Goal: Navigation & Orientation: Go to known website

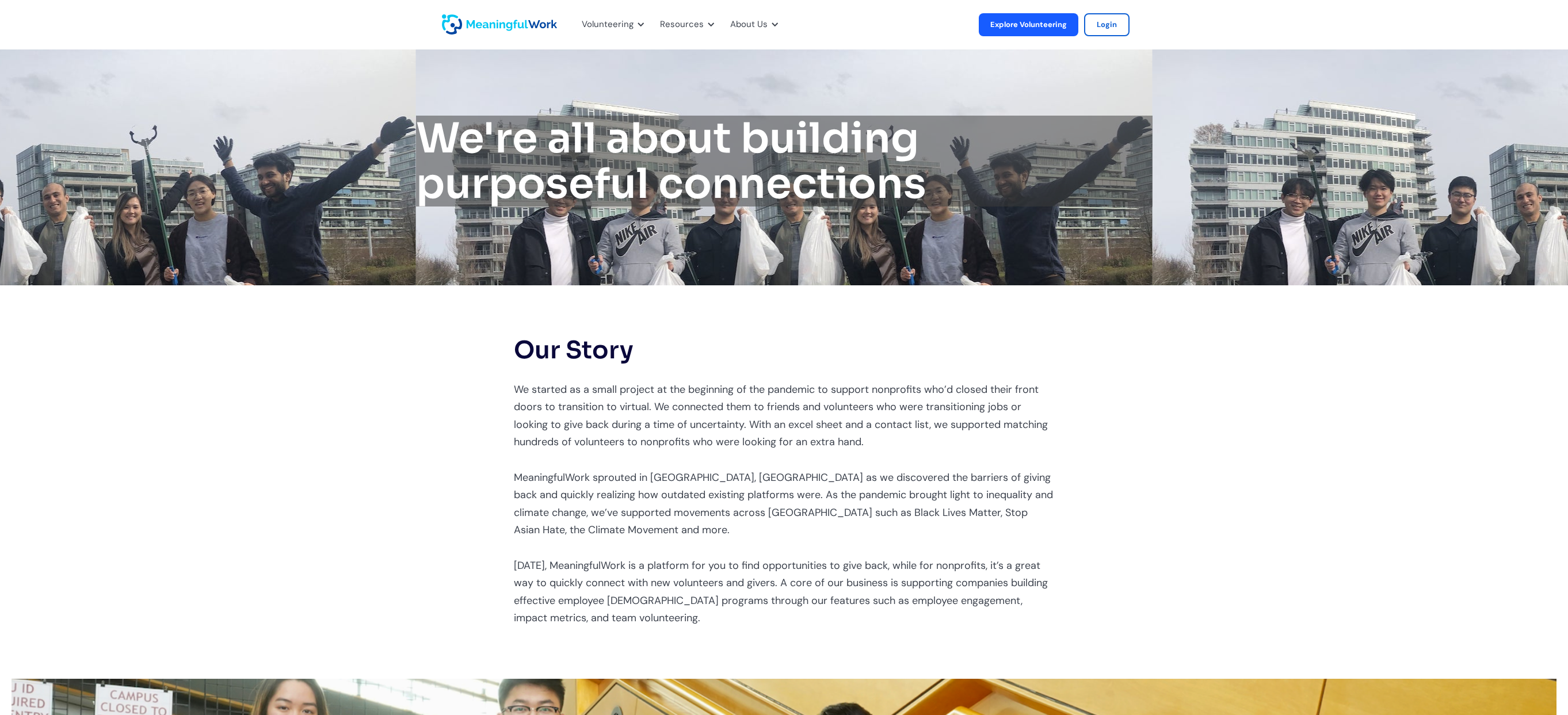
click at [488, 20] on img "home" at bounding box center [499, 24] width 115 height 20
